Goal: Find contact information: Find contact information

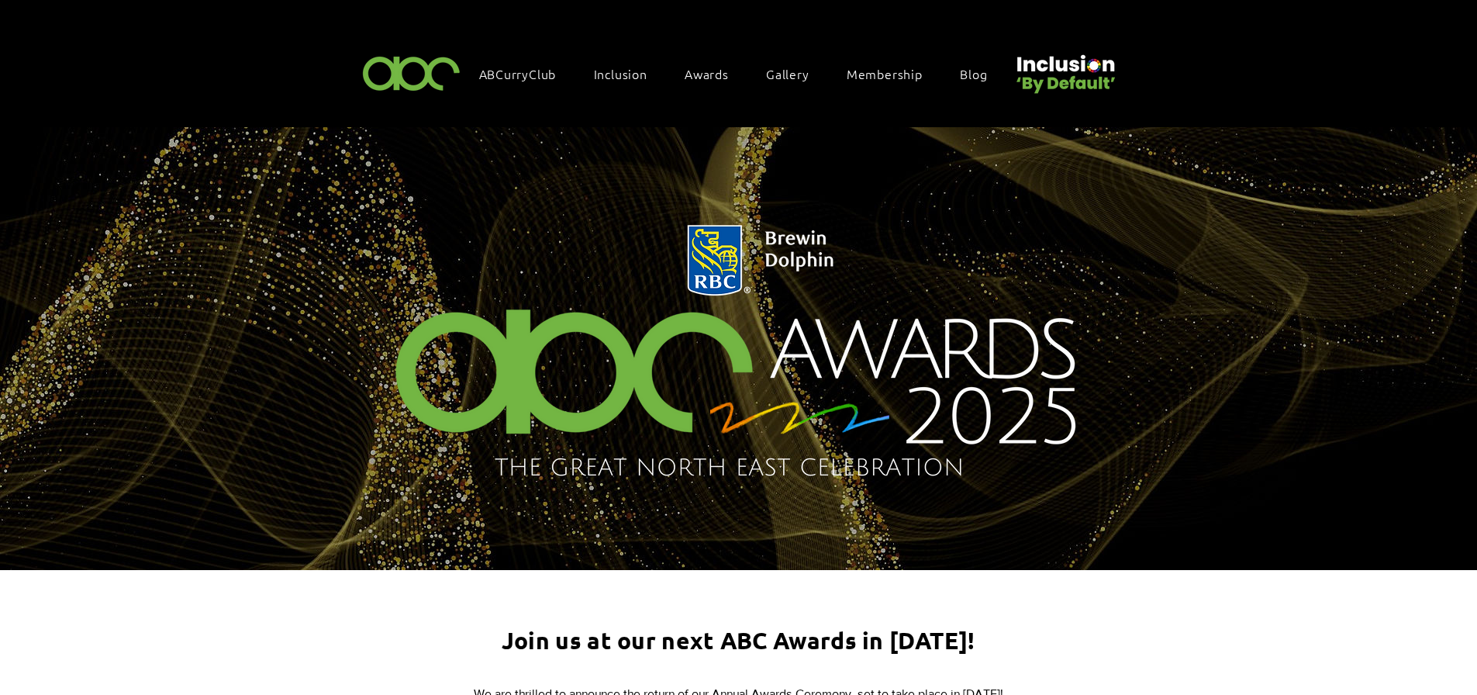
click at [403, 81] on img at bounding box center [411, 73] width 107 height 46
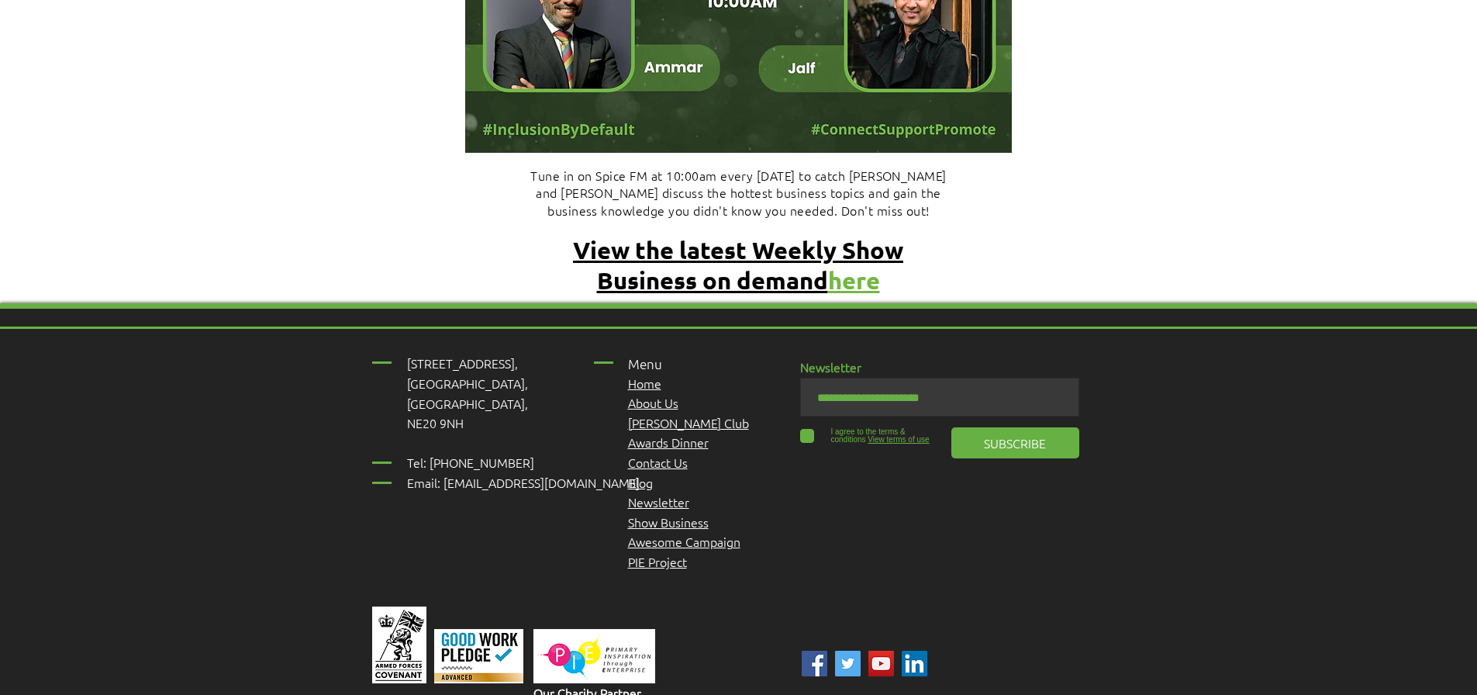
scroll to position [6693, 0]
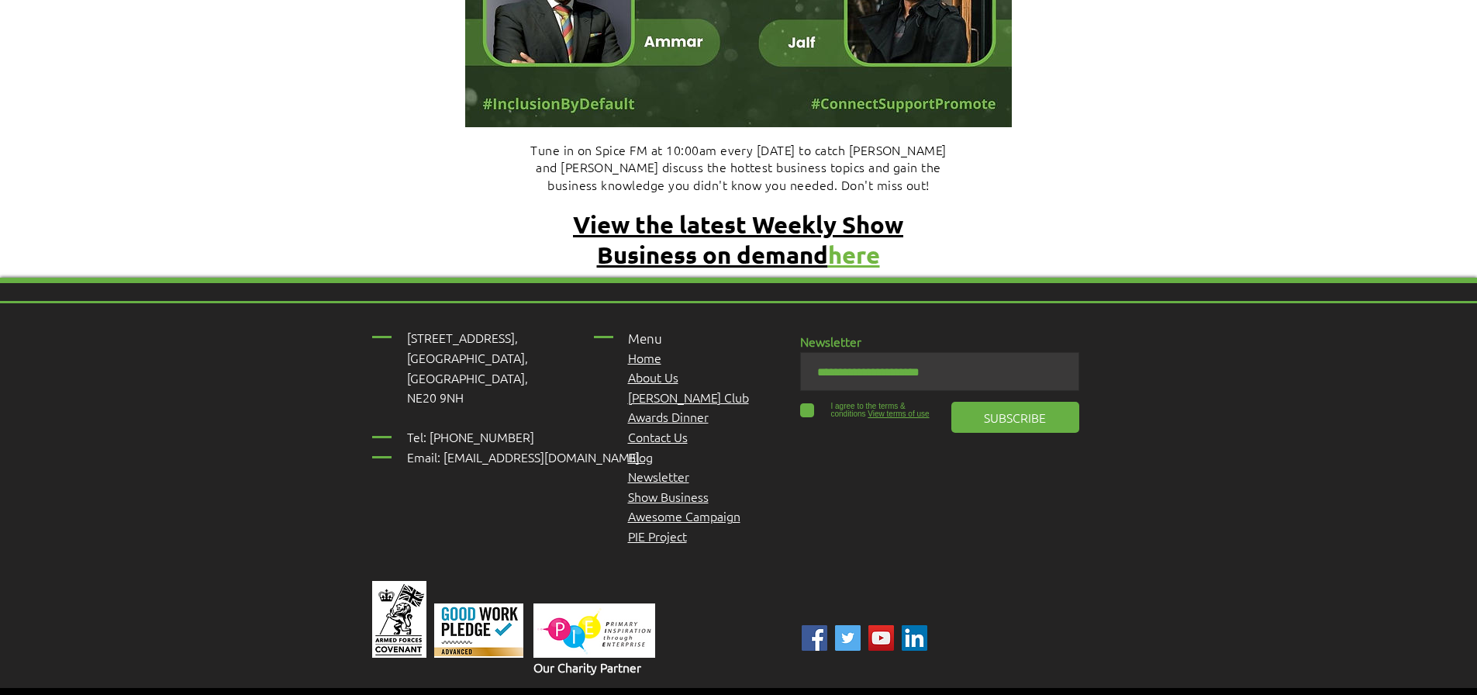
drag, startPoint x: 599, startPoint y: 376, endPoint x: 442, endPoint y: 378, distance: 156.6
click at [442, 428] on span "Tel: [PHONE_NUMBER] Email: [EMAIL_ADDRESS][DOMAIN_NAME]" at bounding box center [523, 446] width 233 height 37
click at [1202, 410] on div "[STREET_ADDRESS], [GEOGRAPHIC_DATA], [GEOGRAPHIC_DATA], NE20 9NH ​ Tel: [PHONE_…" at bounding box center [738, 525] width 1477 height 494
drag, startPoint x: 603, startPoint y: 374, endPoint x: 440, endPoint y: 376, distance: 162.8
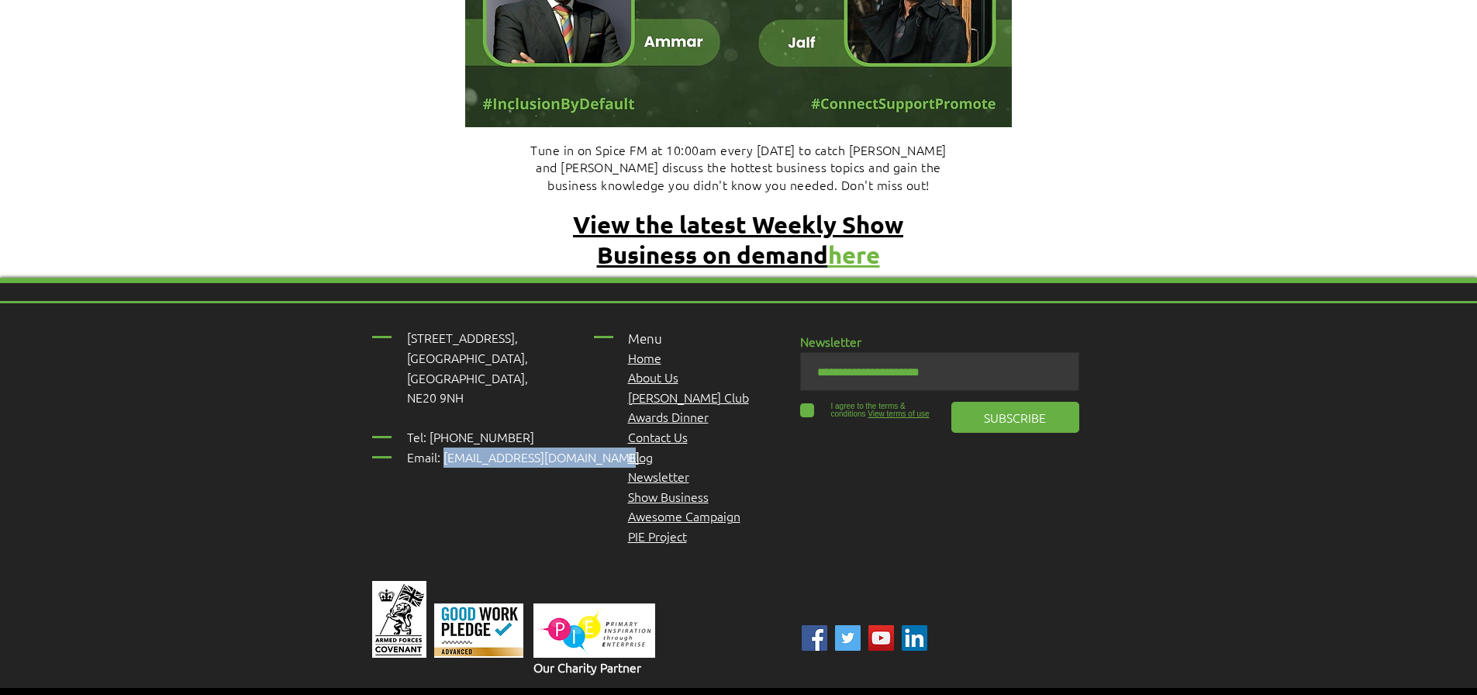
click at [440, 427] on p "Tel: [PHONE_NUMBER] Email: [EMAIL_ADDRESS][DOMAIN_NAME]" at bounding box center [531, 447] width 249 height 40
copy span "[EMAIL_ADDRESS][DOMAIN_NAME]"
